Goal: Check status: Check status

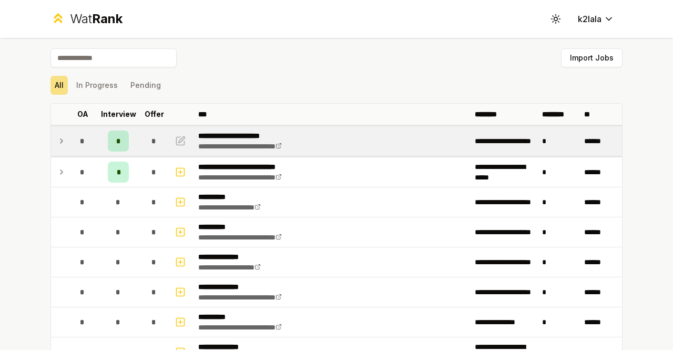
click at [230, 139] on p "**********" at bounding box center [252, 135] width 109 height 11
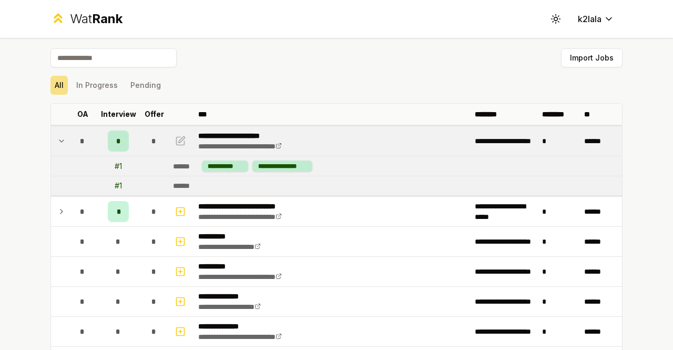
drag, startPoint x: 351, startPoint y: 87, endPoint x: 346, endPoint y: 88, distance: 5.5
click at [349, 90] on div "All In Progress Pending" at bounding box center [336, 85] width 572 height 19
click at [348, 193] on td "******" at bounding box center [395, 185] width 453 height 19
click at [177, 185] on div "******" at bounding box center [185, 185] width 25 height 11
click at [221, 162] on div "**********" at bounding box center [225, 165] width 47 height 11
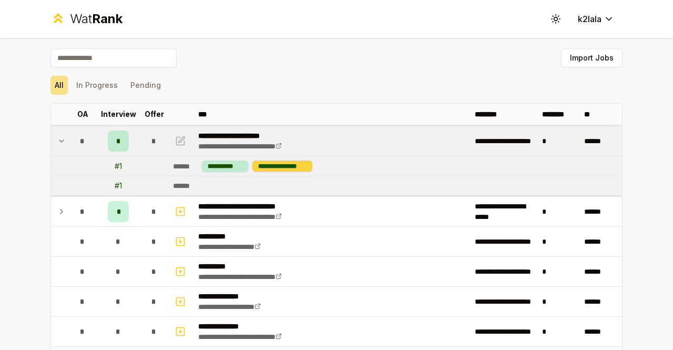
click at [272, 170] on div "**********" at bounding box center [282, 165] width 60 height 11
click at [178, 136] on icon "button" at bounding box center [180, 141] width 11 height 13
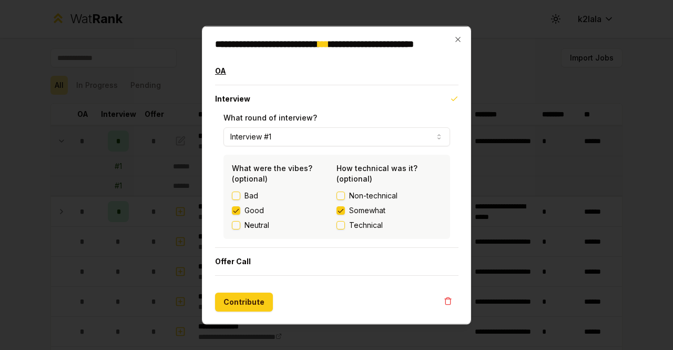
click at [227, 74] on button "OA" at bounding box center [336, 70] width 243 height 27
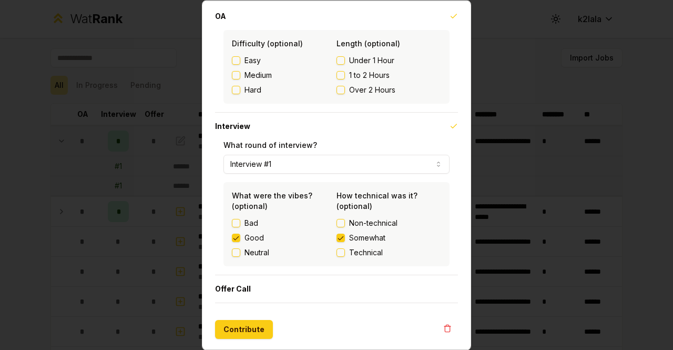
scroll to position [39, 0]
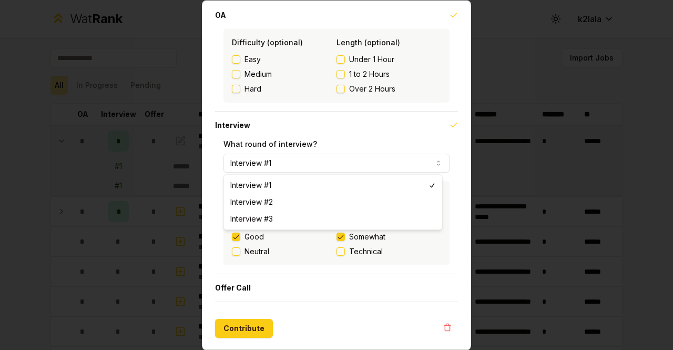
click at [365, 164] on button "Interview #1" at bounding box center [336, 163] width 226 height 19
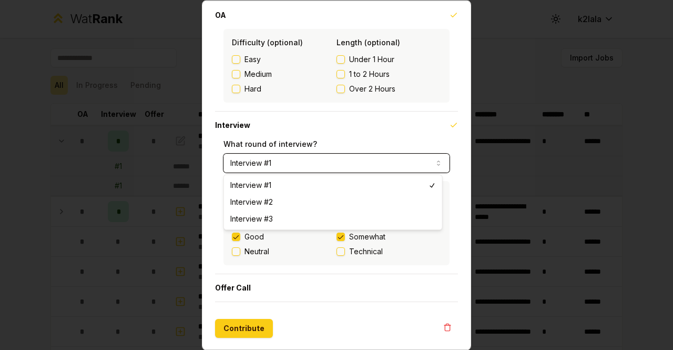
click at [481, 11] on div at bounding box center [336, 175] width 673 height 350
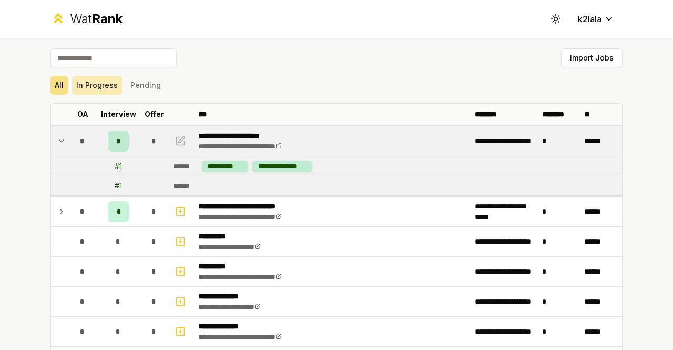
click at [99, 78] on button "In Progress" at bounding box center [97, 85] width 50 height 19
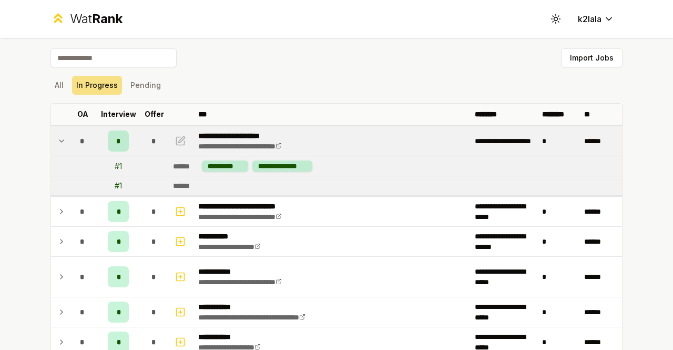
scroll to position [158, 0]
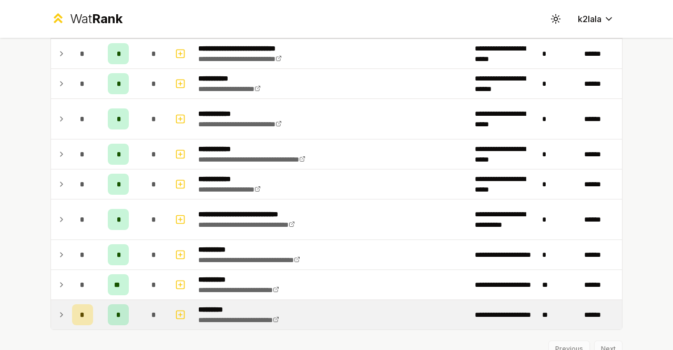
click at [187, 319] on td at bounding box center [181, 314] width 25 height 29
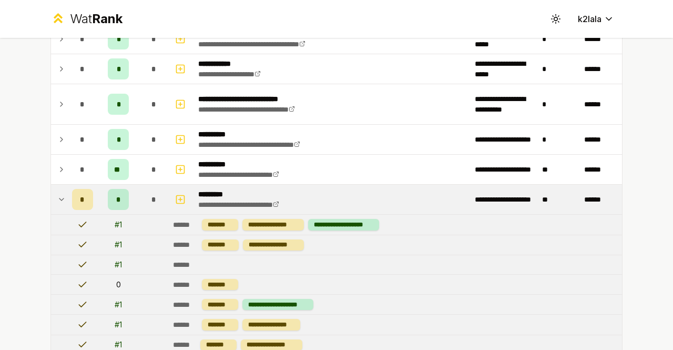
click at [154, 192] on div "*" at bounding box center [154, 199] width 21 height 21
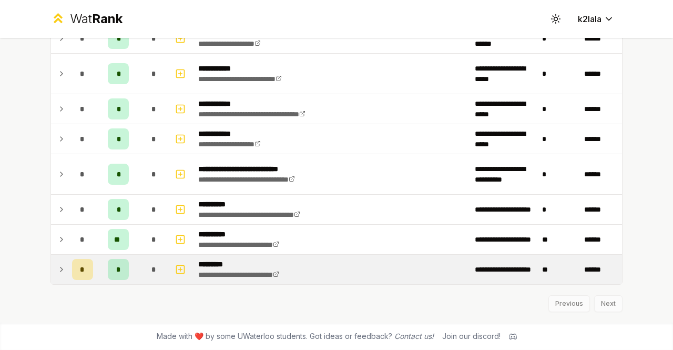
scroll to position [200, 0]
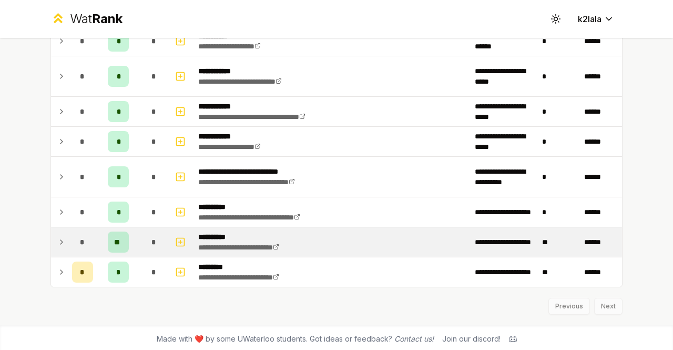
click at [144, 237] on div "*" at bounding box center [154, 241] width 21 height 21
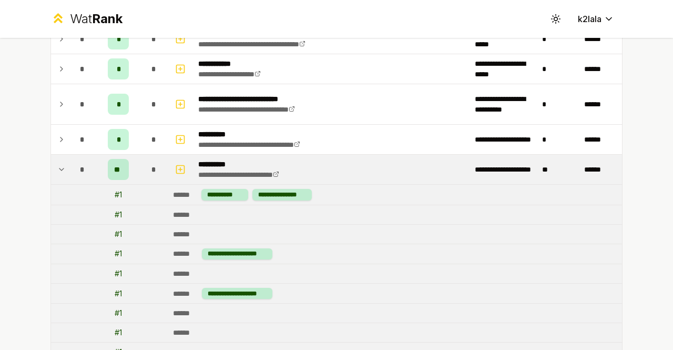
click at [151, 159] on div "*" at bounding box center [154, 169] width 21 height 21
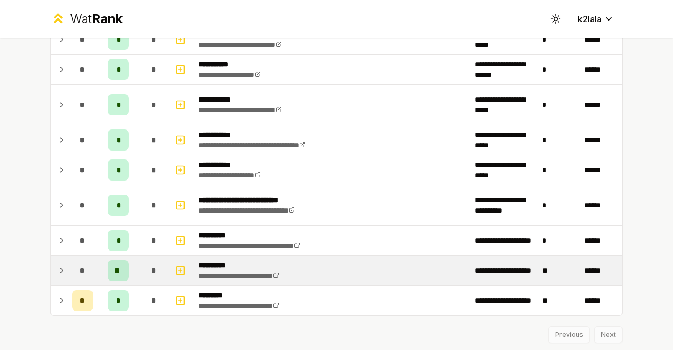
scroll to position [148, 0]
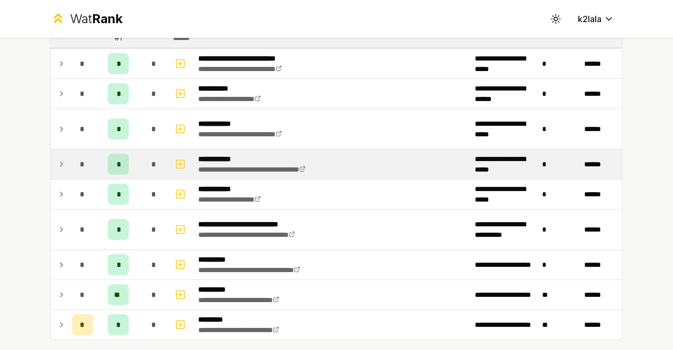
click at [144, 160] on div "*" at bounding box center [154, 164] width 21 height 21
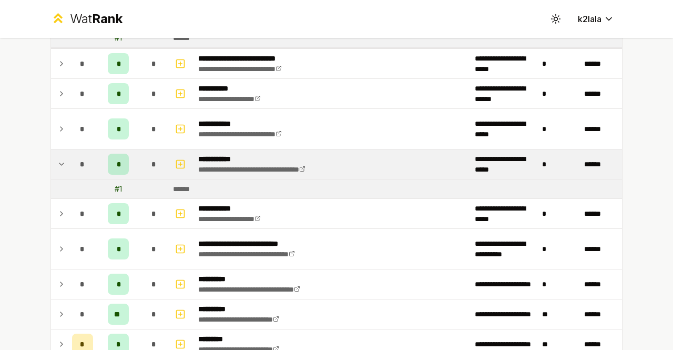
click at [144, 160] on div "*" at bounding box center [154, 164] width 21 height 21
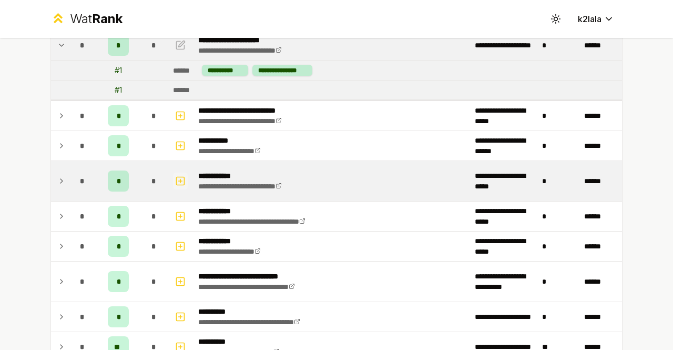
scroll to position [95, 0]
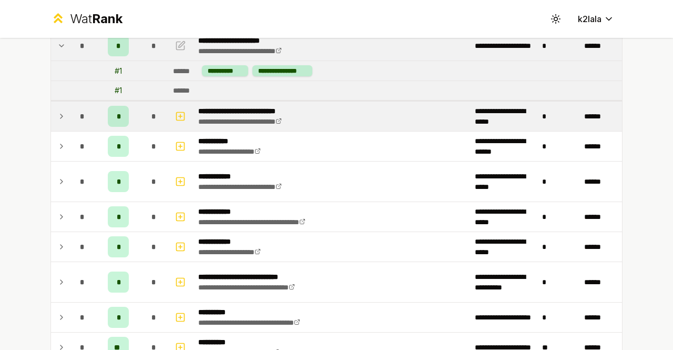
click at [176, 125] on td at bounding box center [181, 115] width 25 height 29
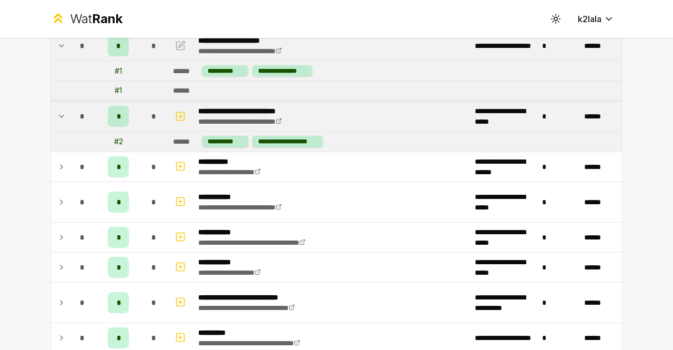
click at [145, 125] on div "*" at bounding box center [154, 116] width 21 height 21
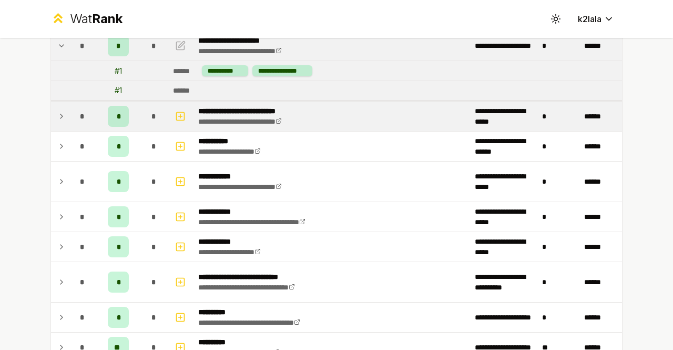
scroll to position [0, 0]
